Goal: Information Seeking & Learning: Learn about a topic

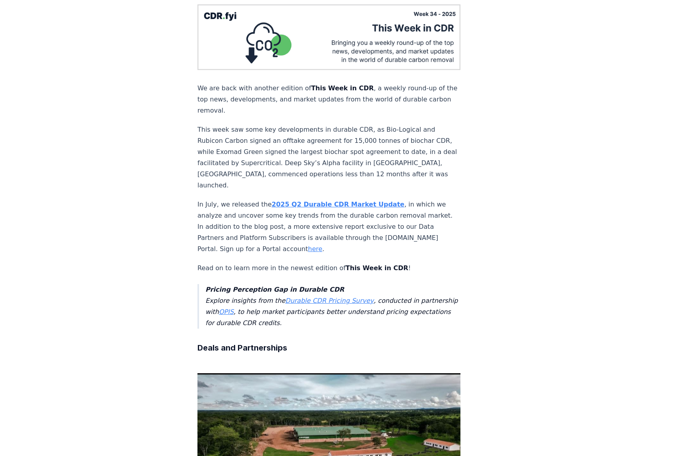
scroll to position [121, 0]
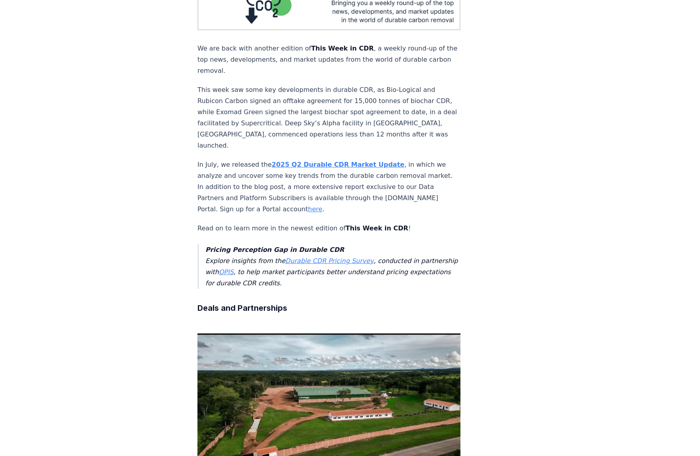
drag, startPoint x: 329, startPoint y: 226, endPoint x: 377, endPoint y: 229, distance: 48.2
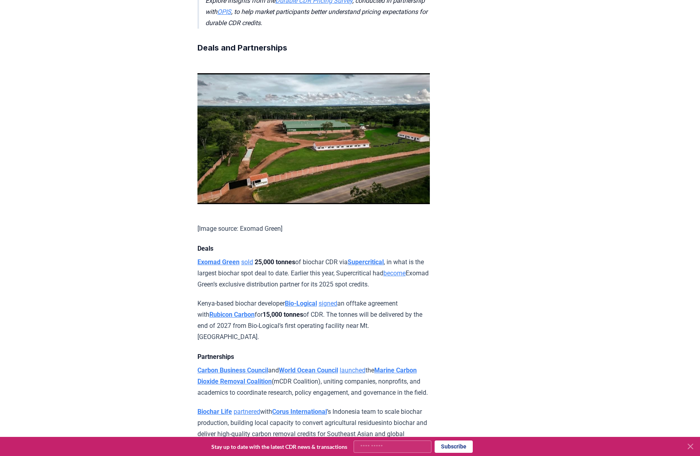
scroll to position [389, 0]
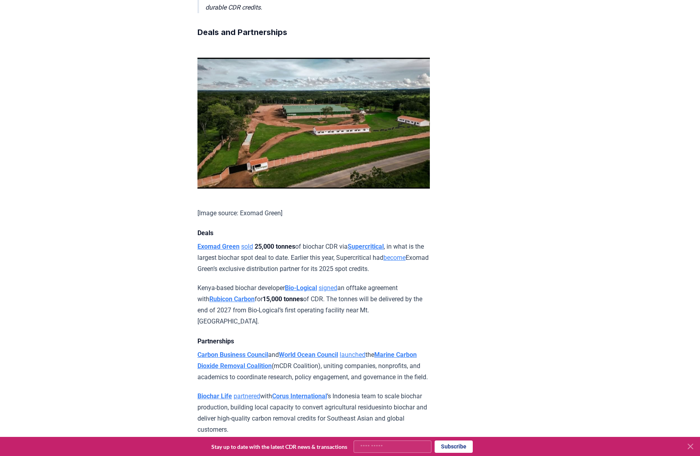
click at [395, 445] on input "Your email" at bounding box center [393, 446] width 78 height 12
click at [462, 450] on button "Subscribe" at bounding box center [454, 446] width 38 height 12
click at [156, 442] on div "**********" at bounding box center [342, 446] width 678 height 12
click at [403, 447] on input "**********" at bounding box center [393, 446] width 78 height 12
type input "**********"
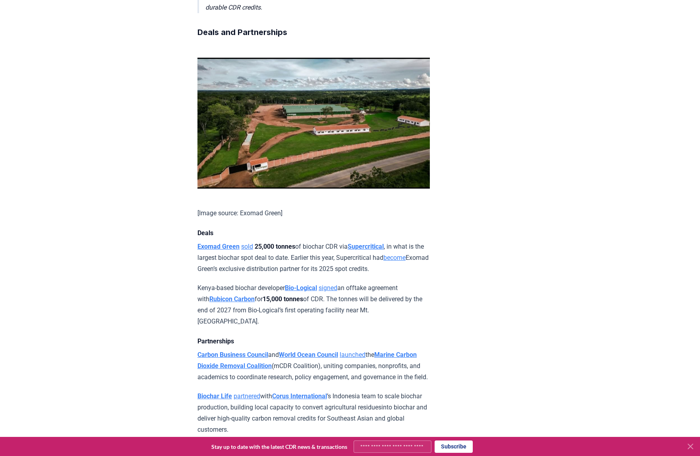
click at [460, 446] on button "Subscribe" at bounding box center [454, 446] width 38 height 12
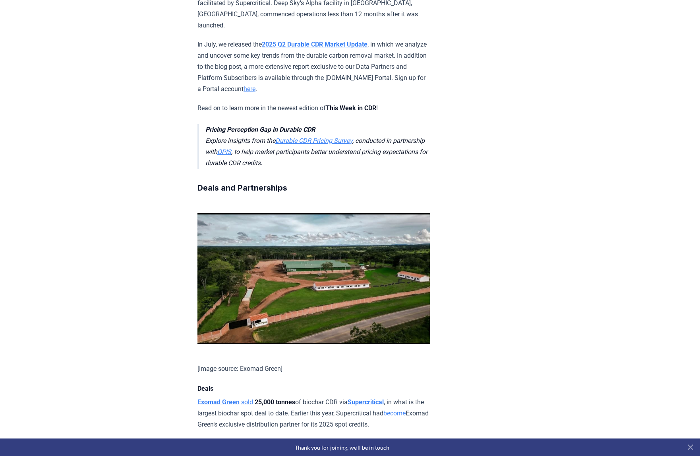
scroll to position [111, 0]
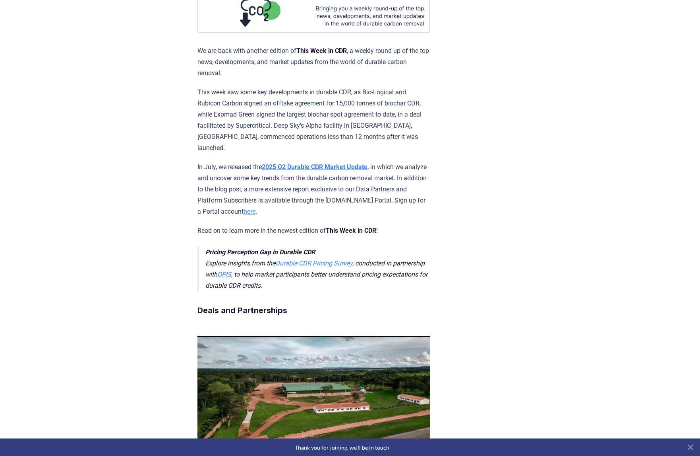
click at [344, 259] on link "Durable CDR Pricing Survey" at bounding box center [313, 263] width 77 height 8
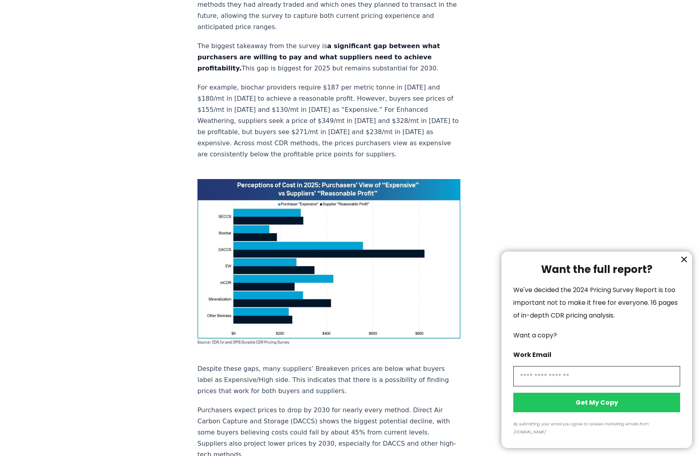
scroll to position [404, 0]
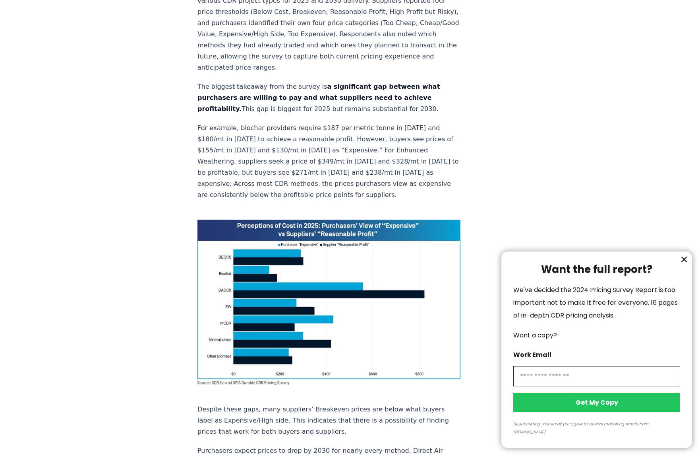
click at [307, 239] on div at bounding box center [350, 228] width 700 height 456
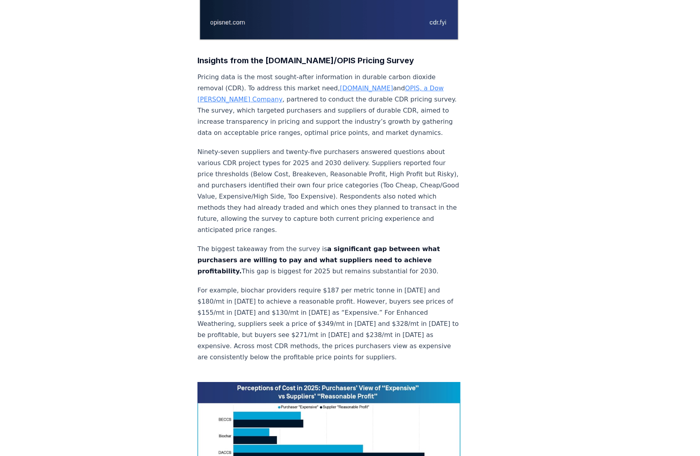
scroll to position [246, 0]
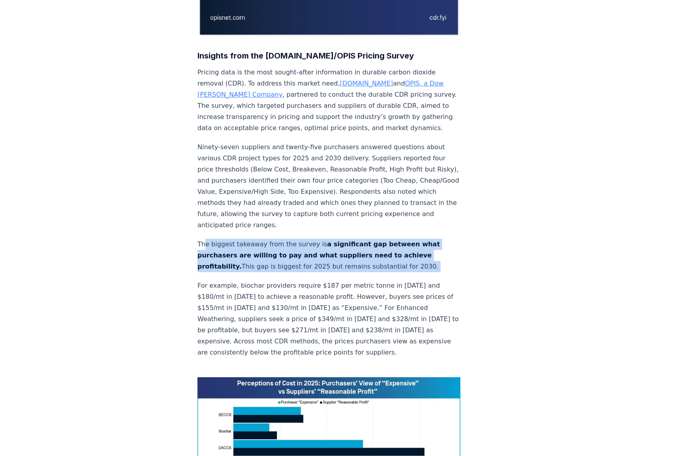
drag, startPoint x: 205, startPoint y: 229, endPoint x: 527, endPoint y: 259, distance: 323.0
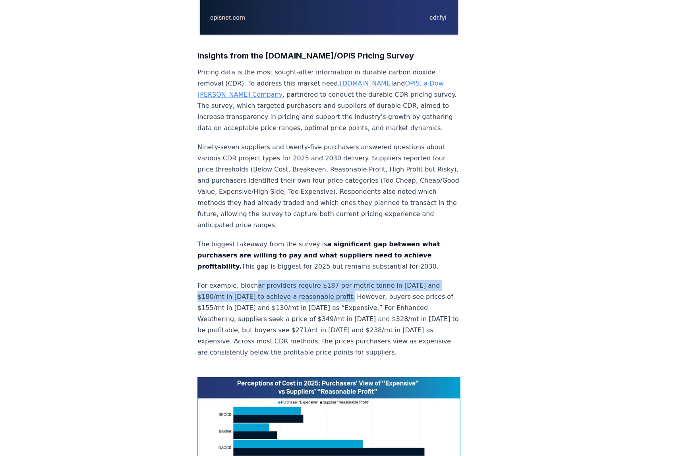
drag, startPoint x: 251, startPoint y: 271, endPoint x: 316, endPoint y: 281, distance: 65.9
click at [316, 281] on p "For example, biochar providers require $187 per metric tonne in 2025 and $180/m…" at bounding box center [329, 319] width 263 height 78
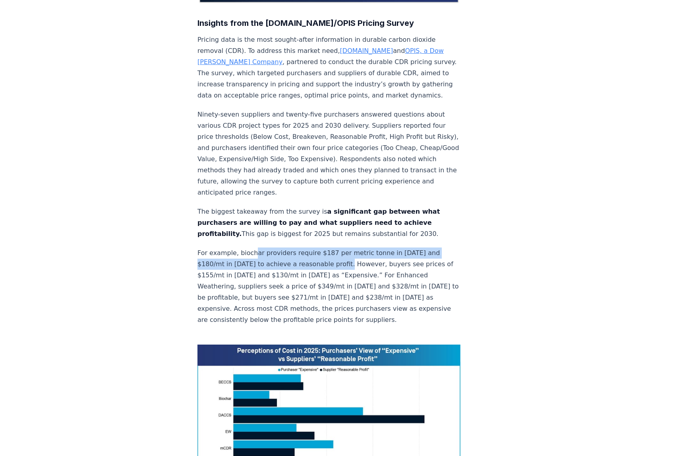
scroll to position [392, 0]
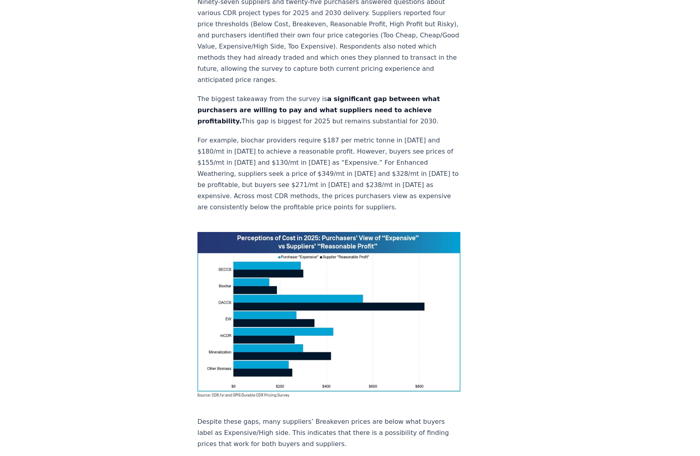
click at [245, 170] on p "For example, biochar providers require $187 per metric tonne in 2025 and $180/m…" at bounding box center [329, 174] width 263 height 78
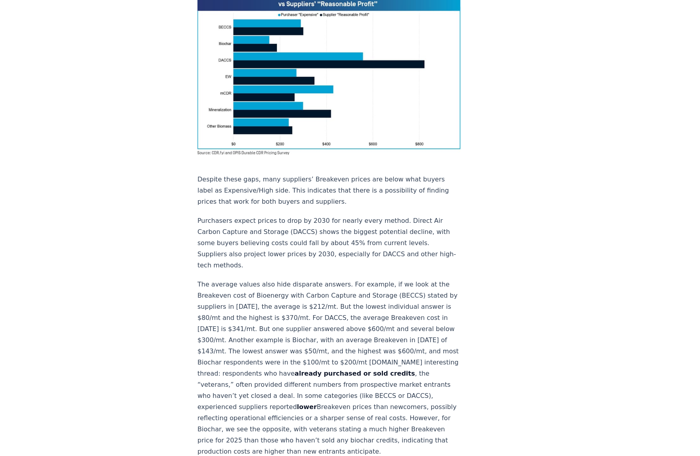
scroll to position [638, 0]
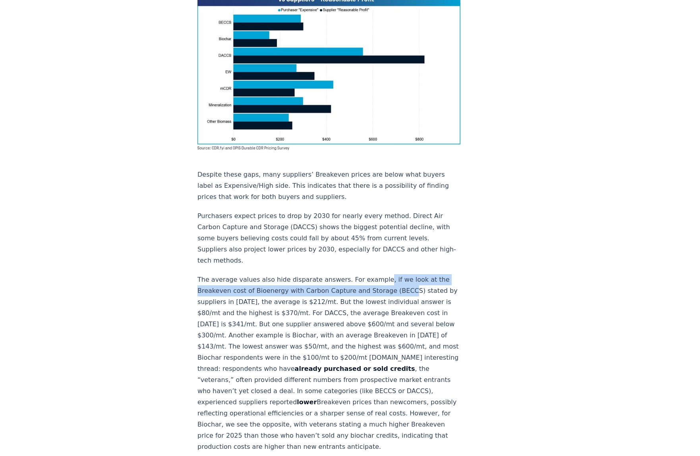
drag, startPoint x: 372, startPoint y: 238, endPoint x: 368, endPoint y: 255, distance: 17.1
click at [368, 274] on p "The average values also hide disparate answers. For example, if we look at the …" at bounding box center [329, 363] width 263 height 178
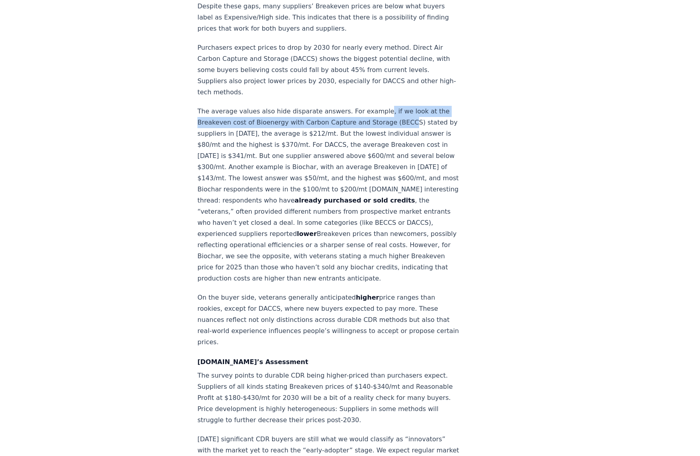
scroll to position [847, 0]
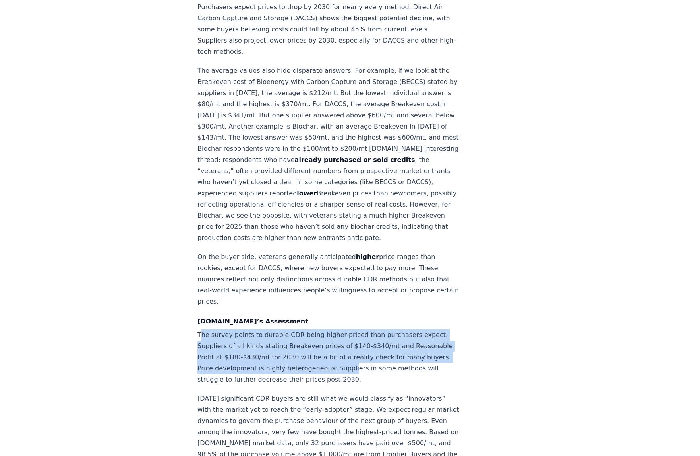
drag, startPoint x: 201, startPoint y: 271, endPoint x: 288, endPoint y: 311, distance: 95.3
click at [288, 329] on p "The survey points to durable CDR being higher-priced than purchasers expect. Su…" at bounding box center [329, 357] width 263 height 56
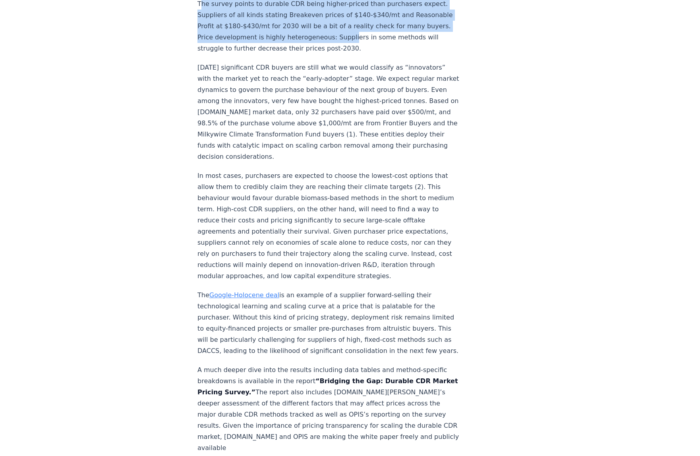
scroll to position [1219, 0]
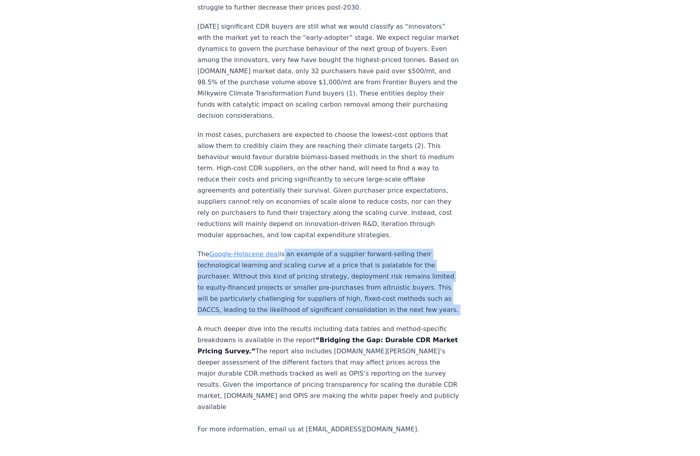
drag, startPoint x: 280, startPoint y: 172, endPoint x: 419, endPoint y: 238, distance: 153.8
click at [230, 250] on link "Google-Holocene deal" at bounding box center [244, 254] width 70 height 8
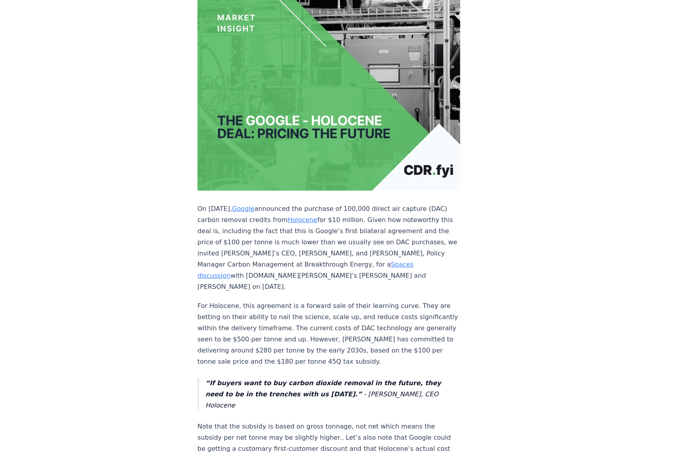
scroll to position [98, 0]
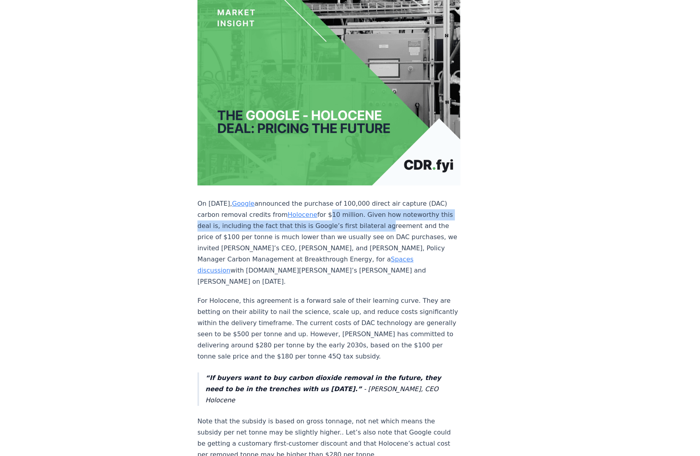
drag, startPoint x: 320, startPoint y: 213, endPoint x: 348, endPoint y: 220, distance: 29.5
click at [348, 220] on p "On Sep 10, 2024, Google announced the purchase of 100,000 direct air capture (D…" at bounding box center [329, 242] width 263 height 89
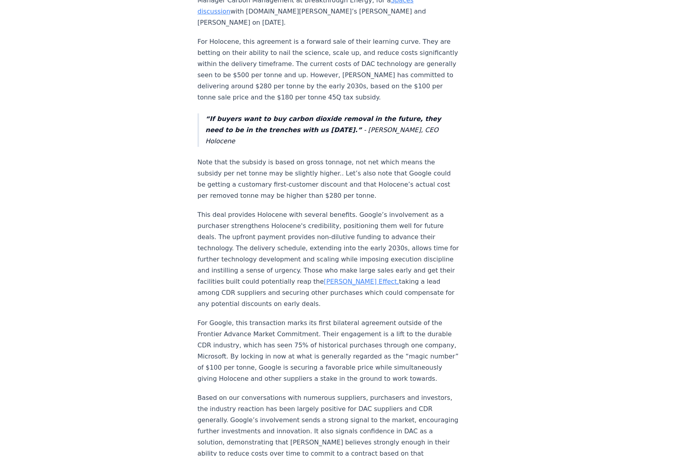
scroll to position [388, 0]
